Goal: Information Seeking & Learning: Learn about a topic

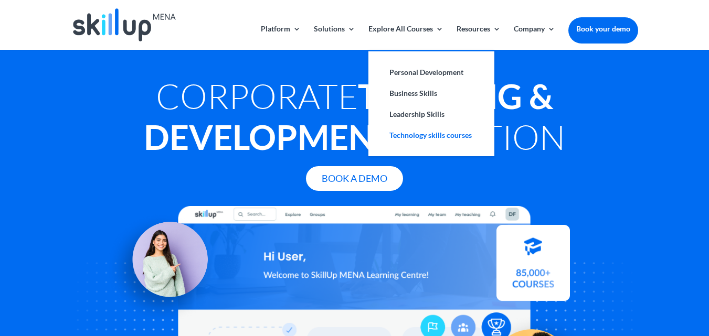
click at [434, 132] on link "Technology skills courses" at bounding box center [431, 135] width 105 height 21
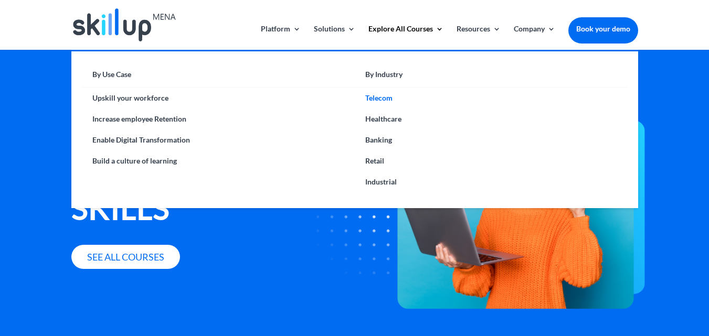
click at [377, 98] on link "Telecom" at bounding box center [491, 98] width 273 height 21
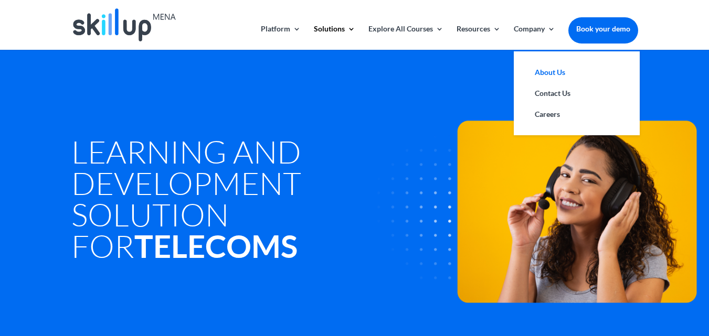
click at [554, 71] on link "About Us" at bounding box center [576, 72] width 105 height 21
